Goal: Find specific page/section: Find specific page/section

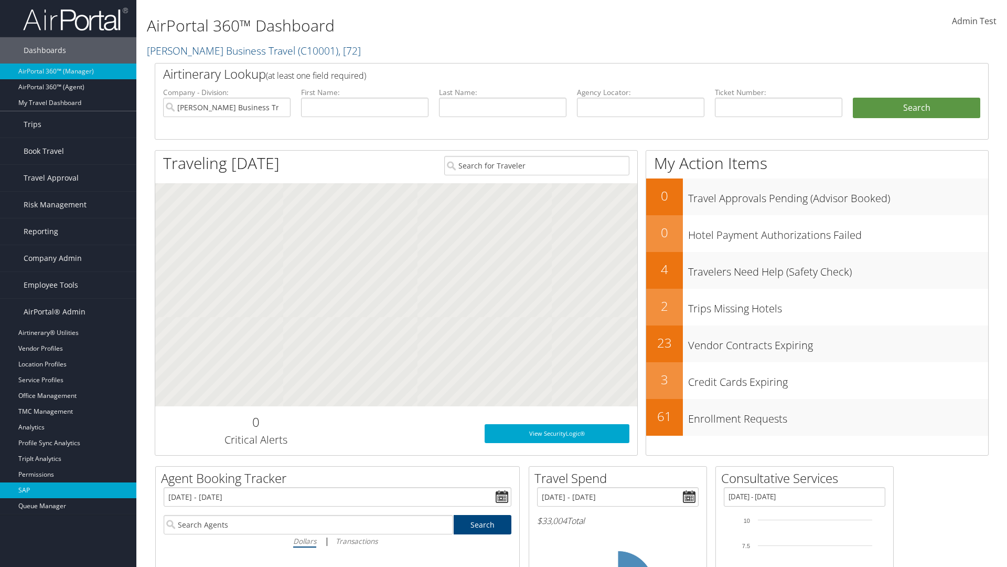
click at [68, 490] on link "SAP" at bounding box center [68, 490] width 136 height 16
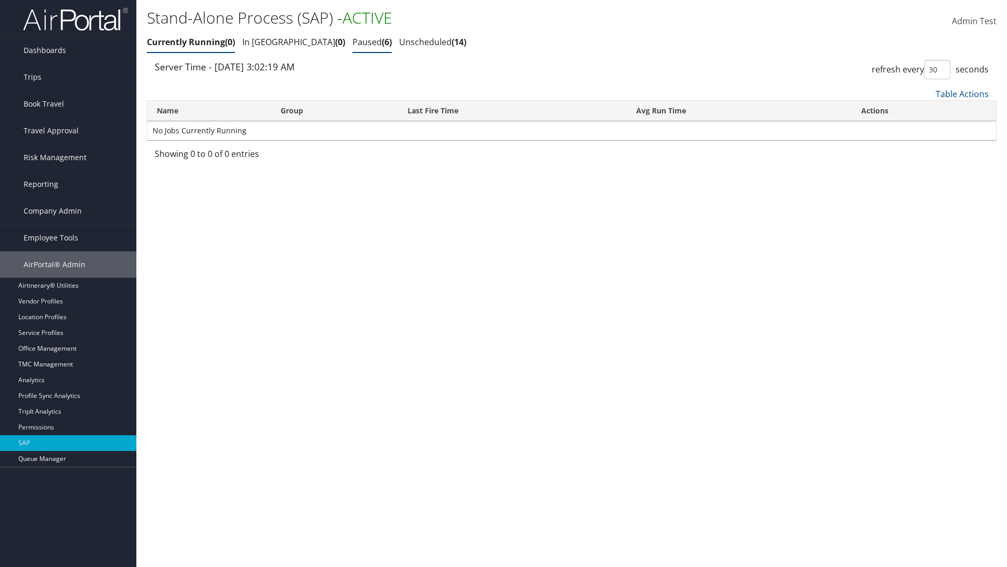
click at [353, 42] on link "Paused 6" at bounding box center [372, 42] width 39 height 12
